Goal: Navigation & Orientation: Find specific page/section

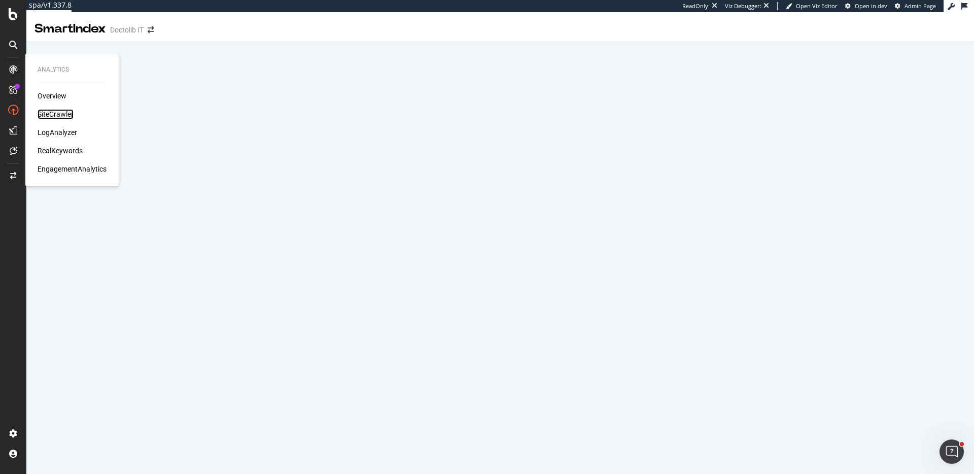
click at [67, 113] on div "SiteCrawler" at bounding box center [56, 114] width 36 height 10
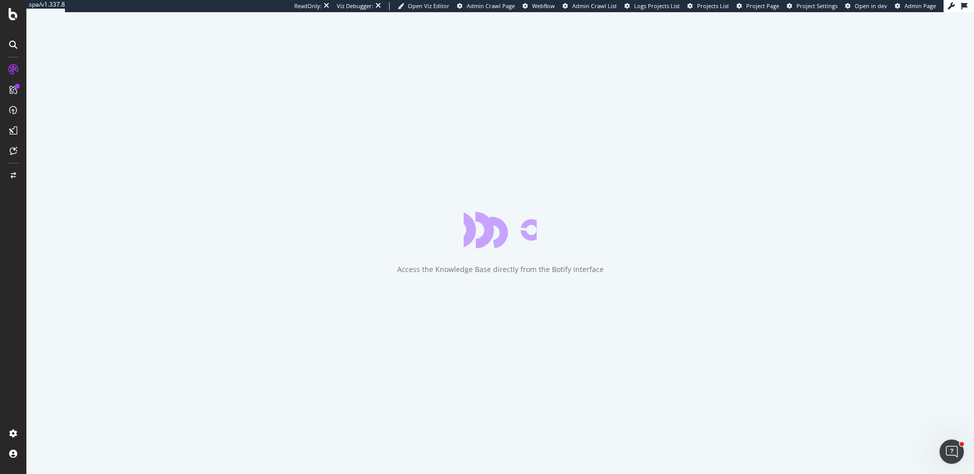
click at [769, 9] on span "Project Page" at bounding box center [762, 6] width 33 height 8
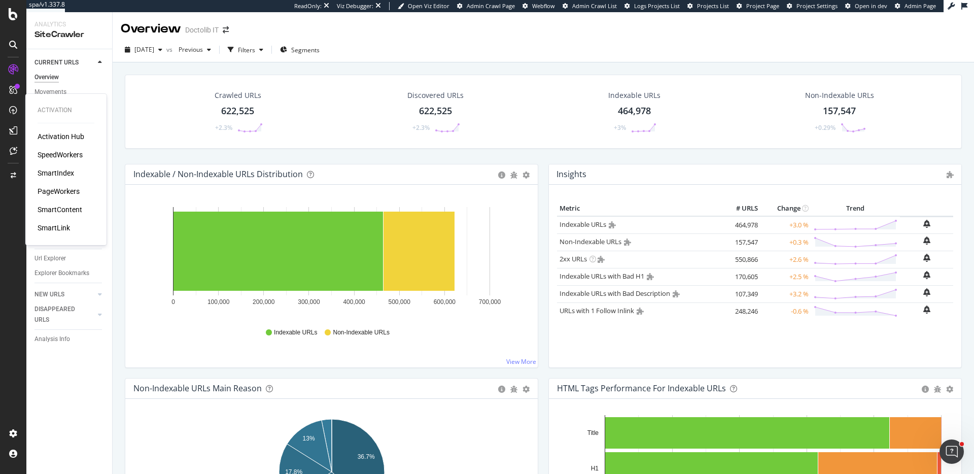
click at [69, 175] on div "SmartIndex" at bounding box center [56, 173] width 37 height 10
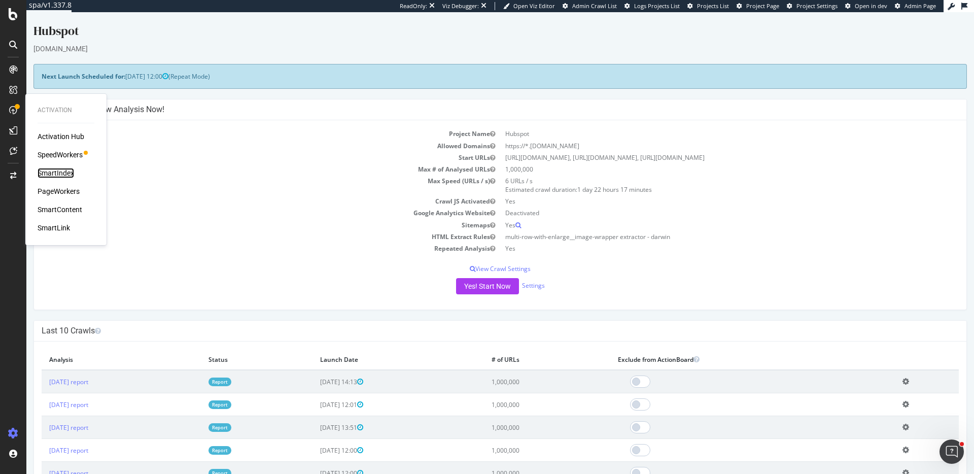
click at [60, 172] on div "SmartIndex" at bounding box center [56, 173] width 37 height 10
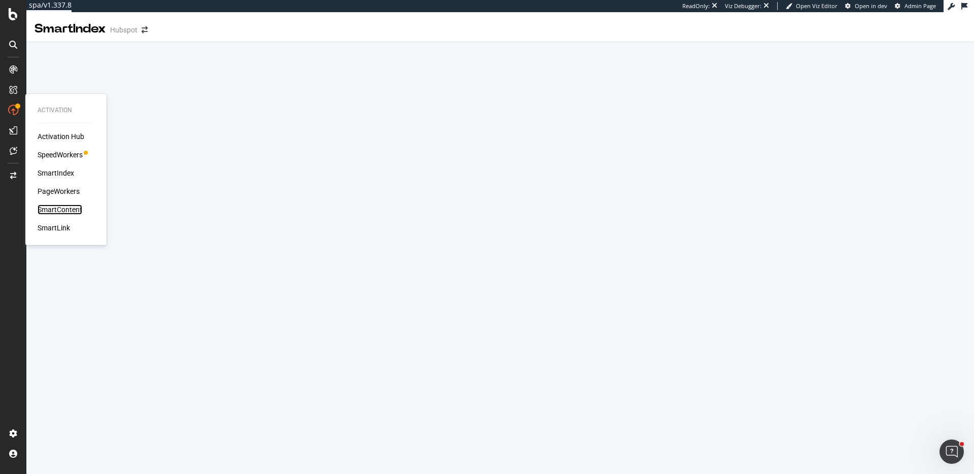
click at [70, 209] on div "SmartContent" at bounding box center [60, 209] width 45 height 10
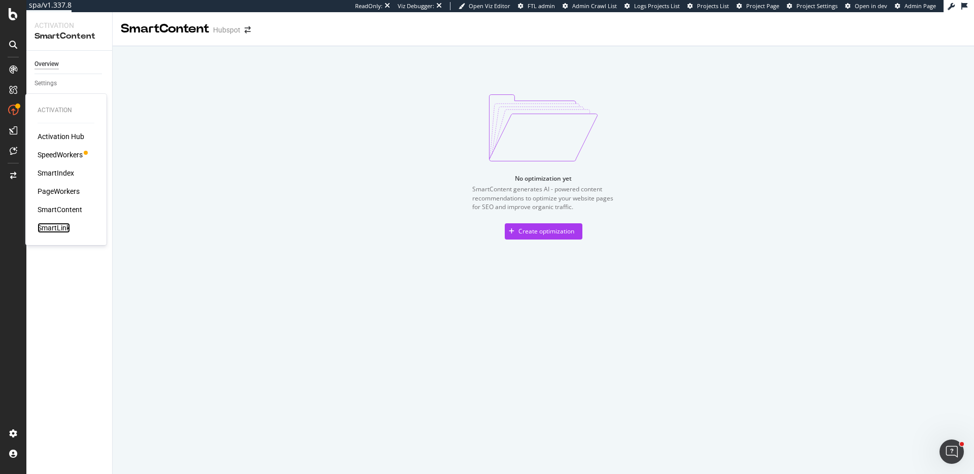
click at [53, 226] on div "SmartLink" at bounding box center [54, 228] width 32 height 10
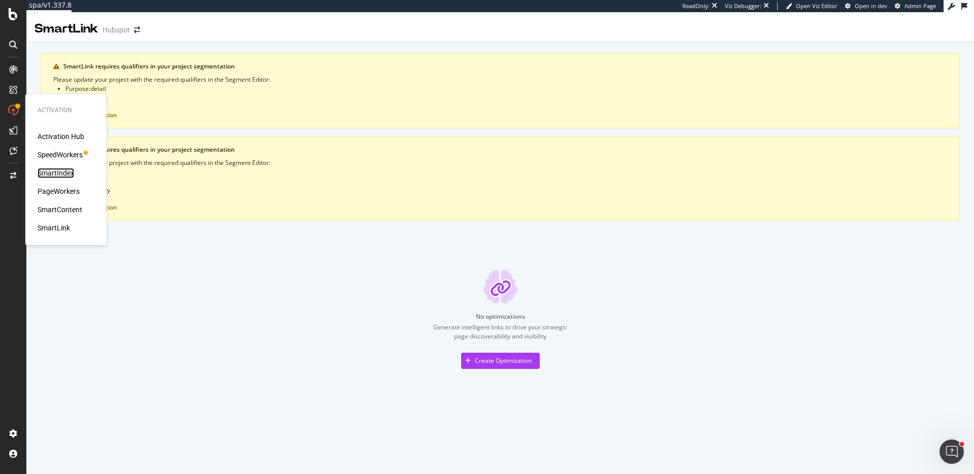
click at [60, 170] on div "SmartIndex" at bounding box center [56, 173] width 37 height 10
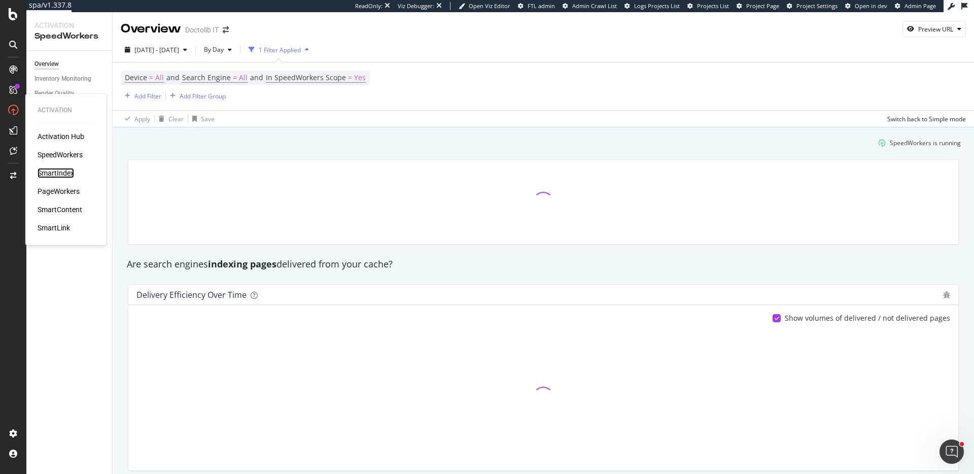
click at [73, 175] on div "SmartIndex" at bounding box center [56, 173] width 37 height 10
